Goal: Transaction & Acquisition: Purchase product/service

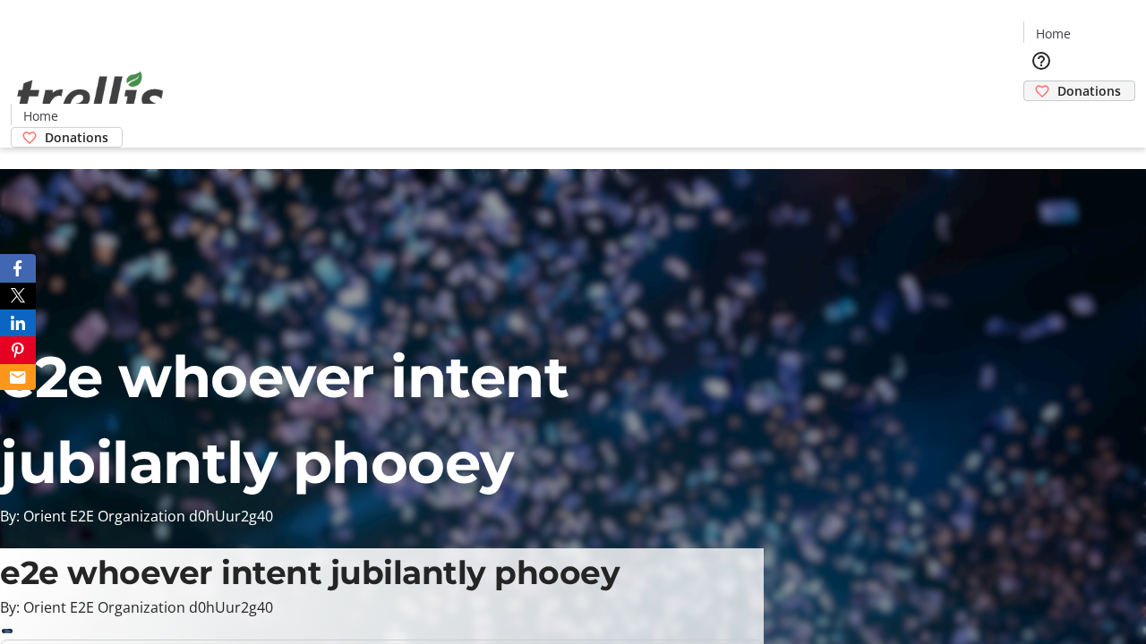
click at [1057, 81] on span "Donations" at bounding box center [1089, 90] width 64 height 19
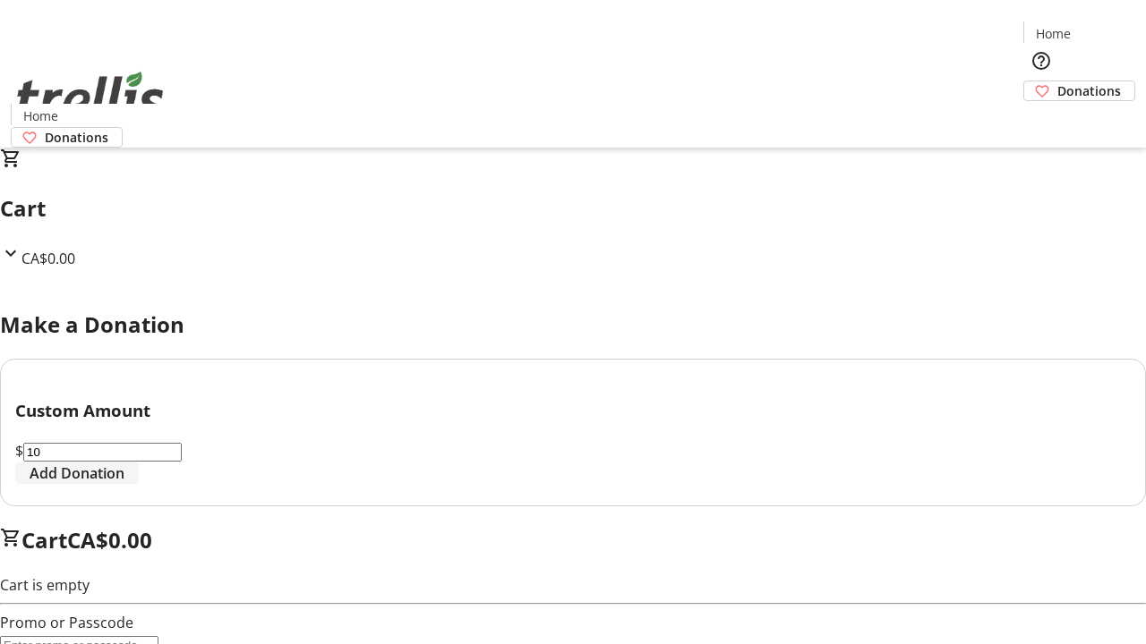
click at [124, 484] on span "Add Donation" at bounding box center [77, 473] width 95 height 21
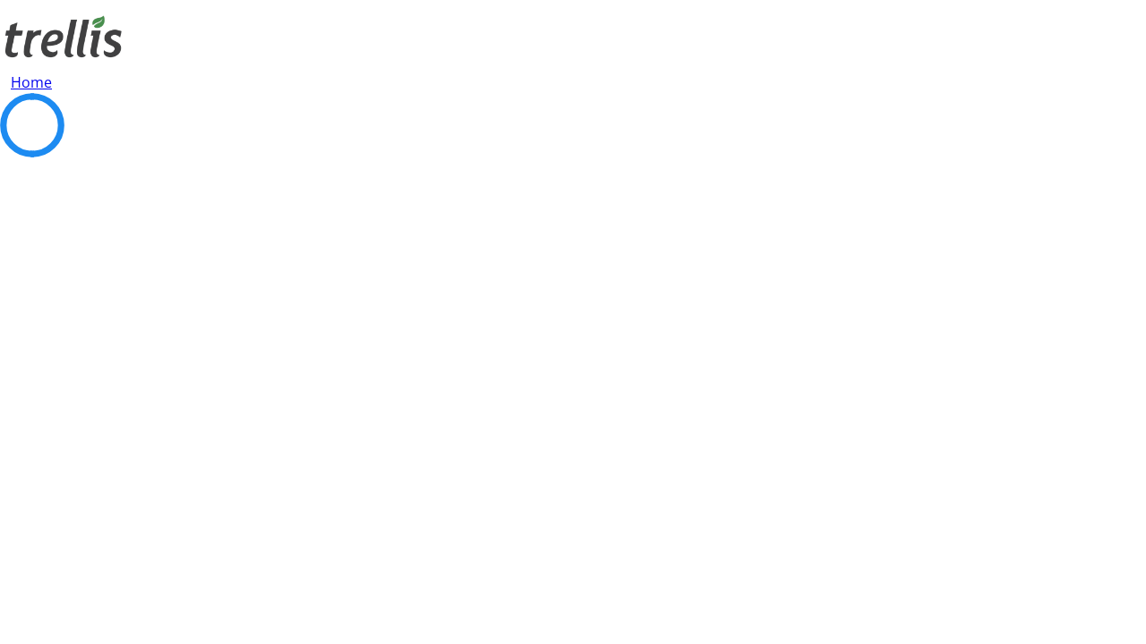
select select "CA"
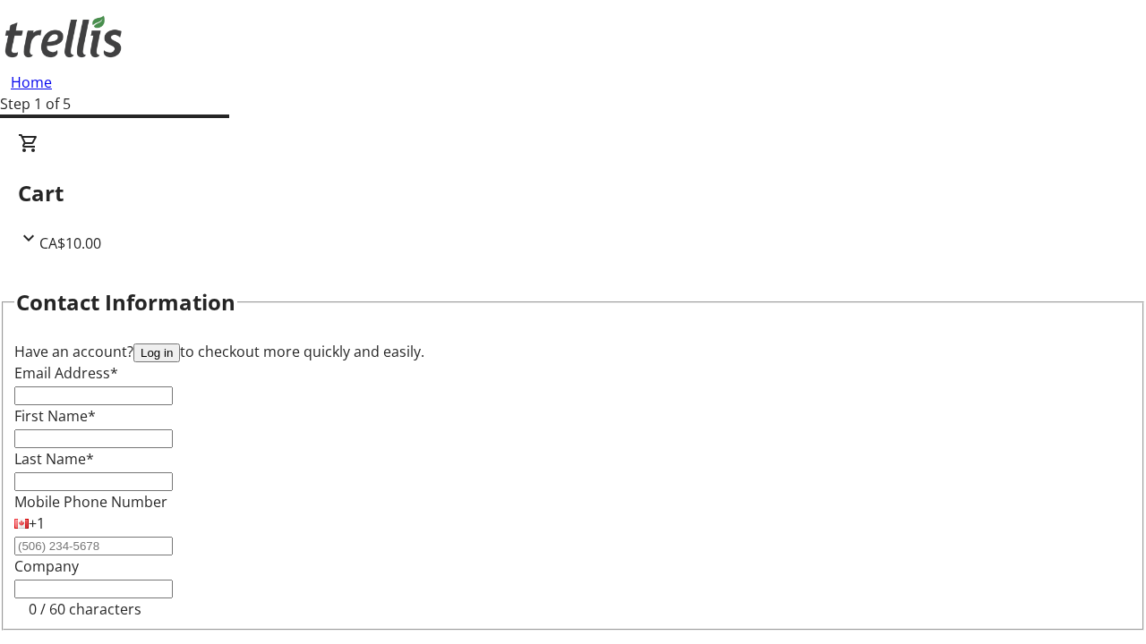
click at [180, 344] on button "Log in" at bounding box center [156, 353] width 47 height 19
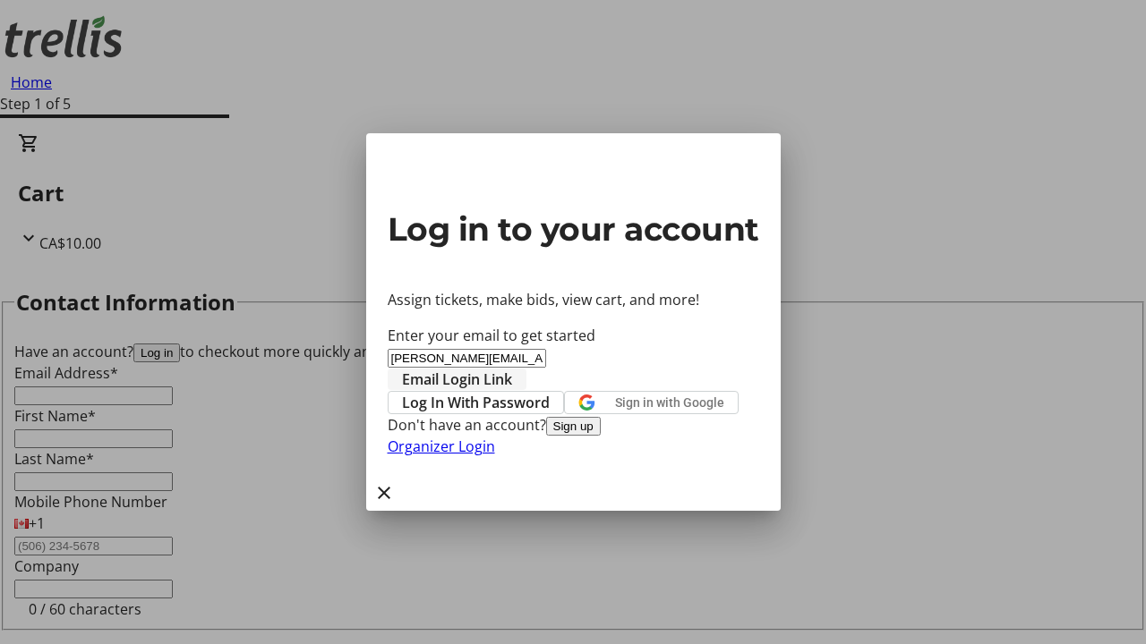
type input "[PERSON_NAME][EMAIL_ADDRESS][DOMAIN_NAME]"
click at [512, 369] on span "Email Login Link" at bounding box center [457, 379] width 110 height 21
